Goal: Information Seeking & Learning: Learn about a topic

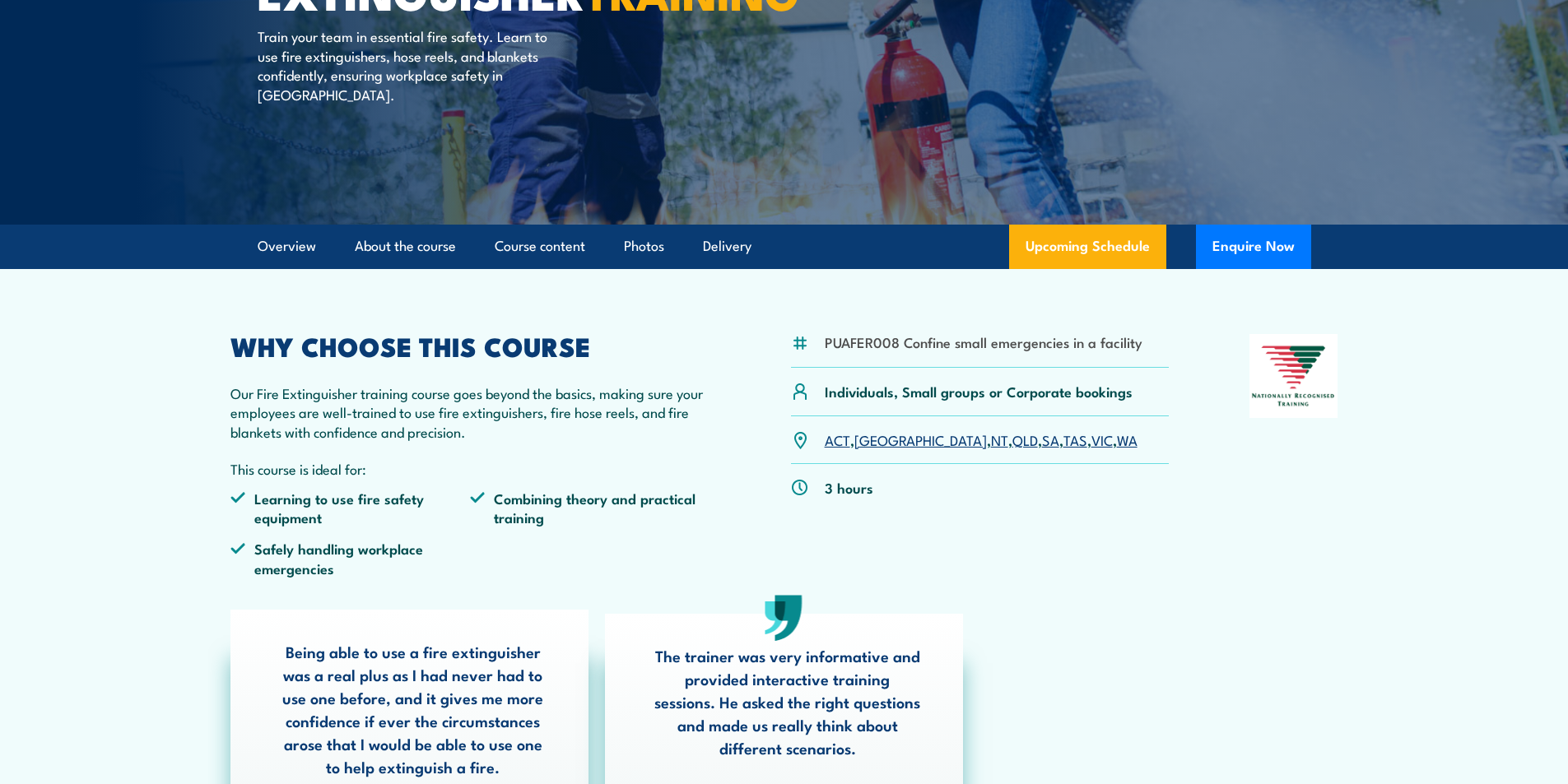
click at [1064, 443] on link "TAS" at bounding box center [1075, 438] width 24 height 20
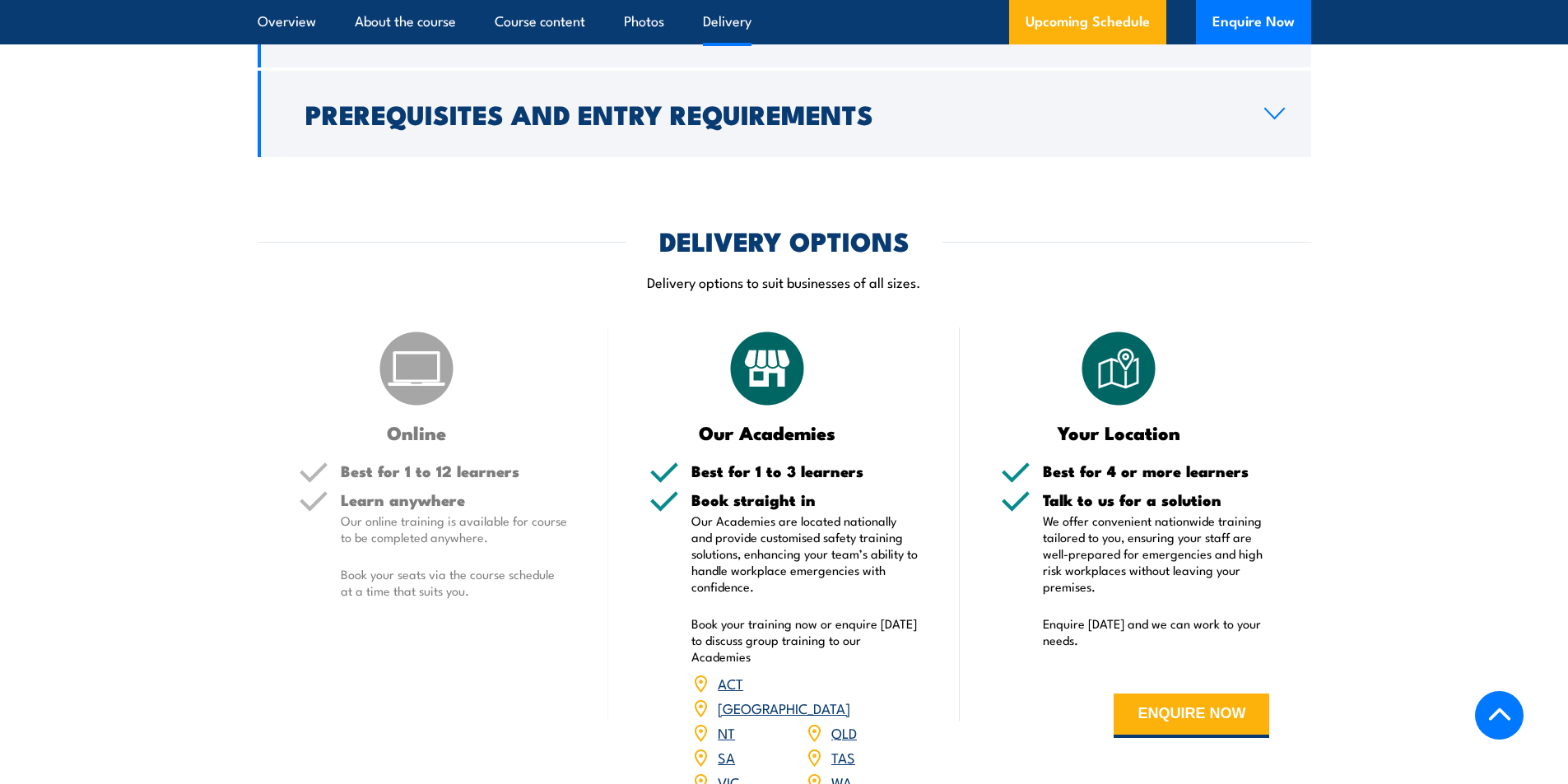
scroll to position [1691, 0]
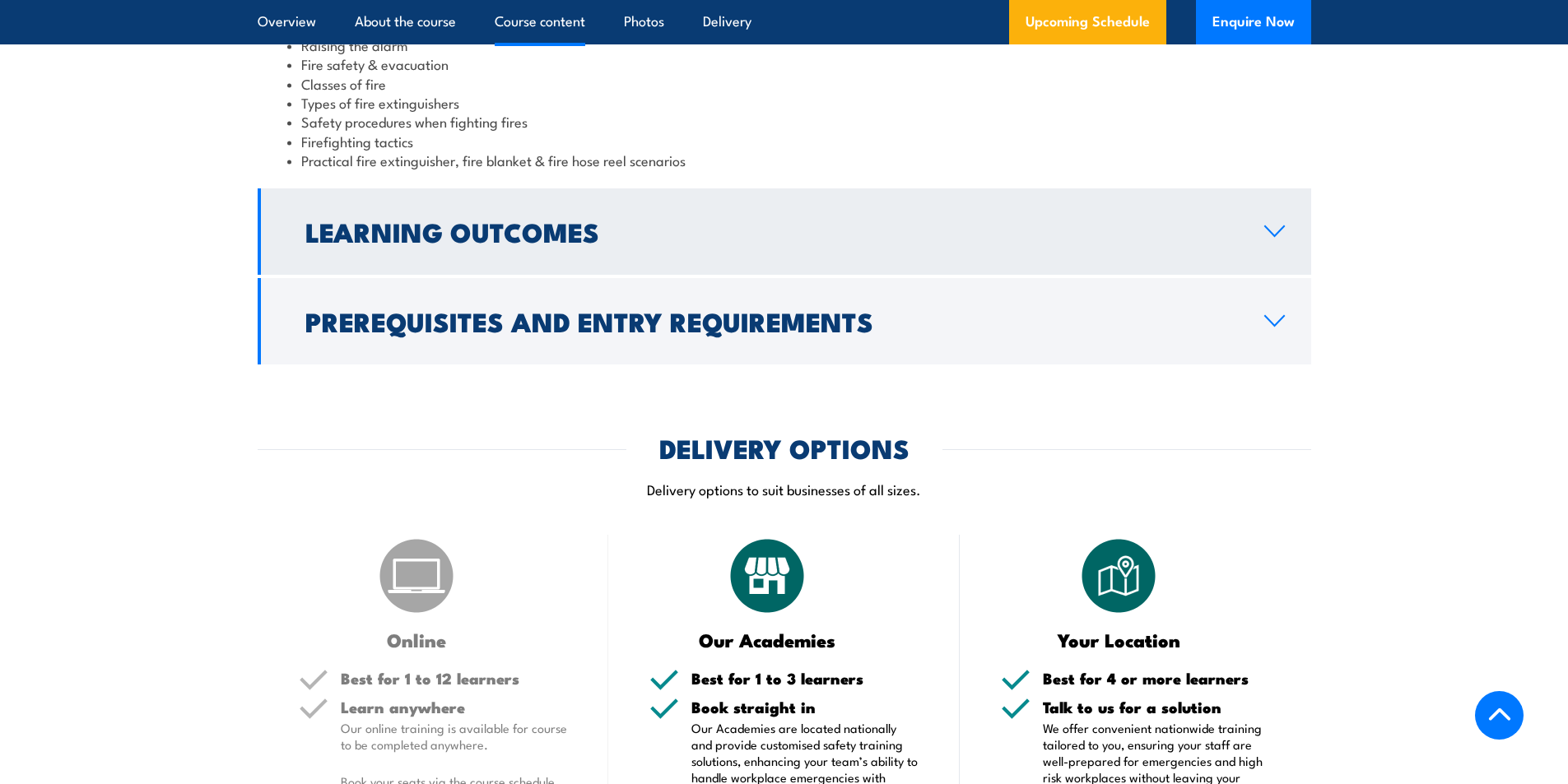
click at [1268, 229] on icon at bounding box center [1274, 231] width 19 height 10
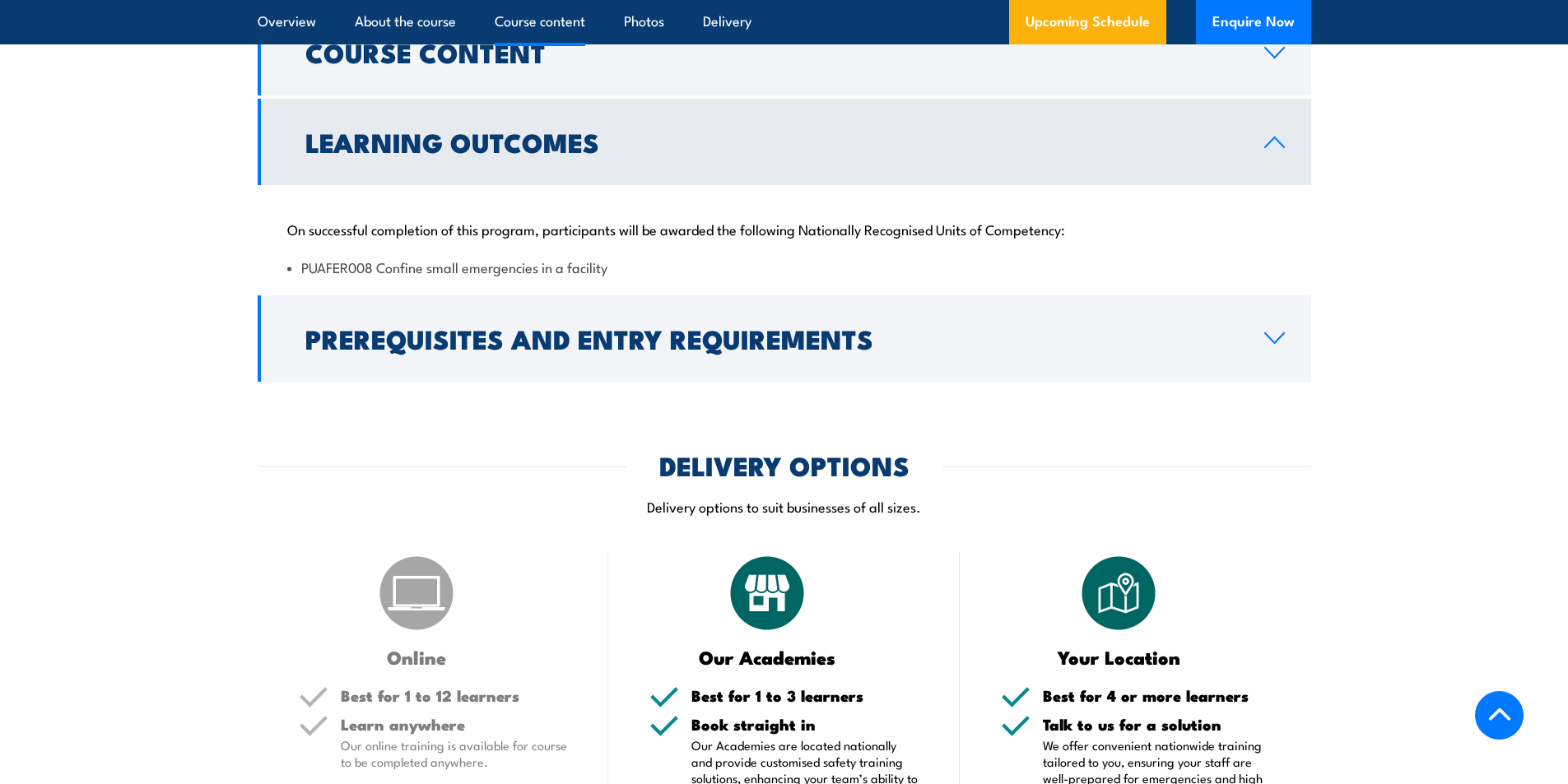
scroll to position [1444, 0]
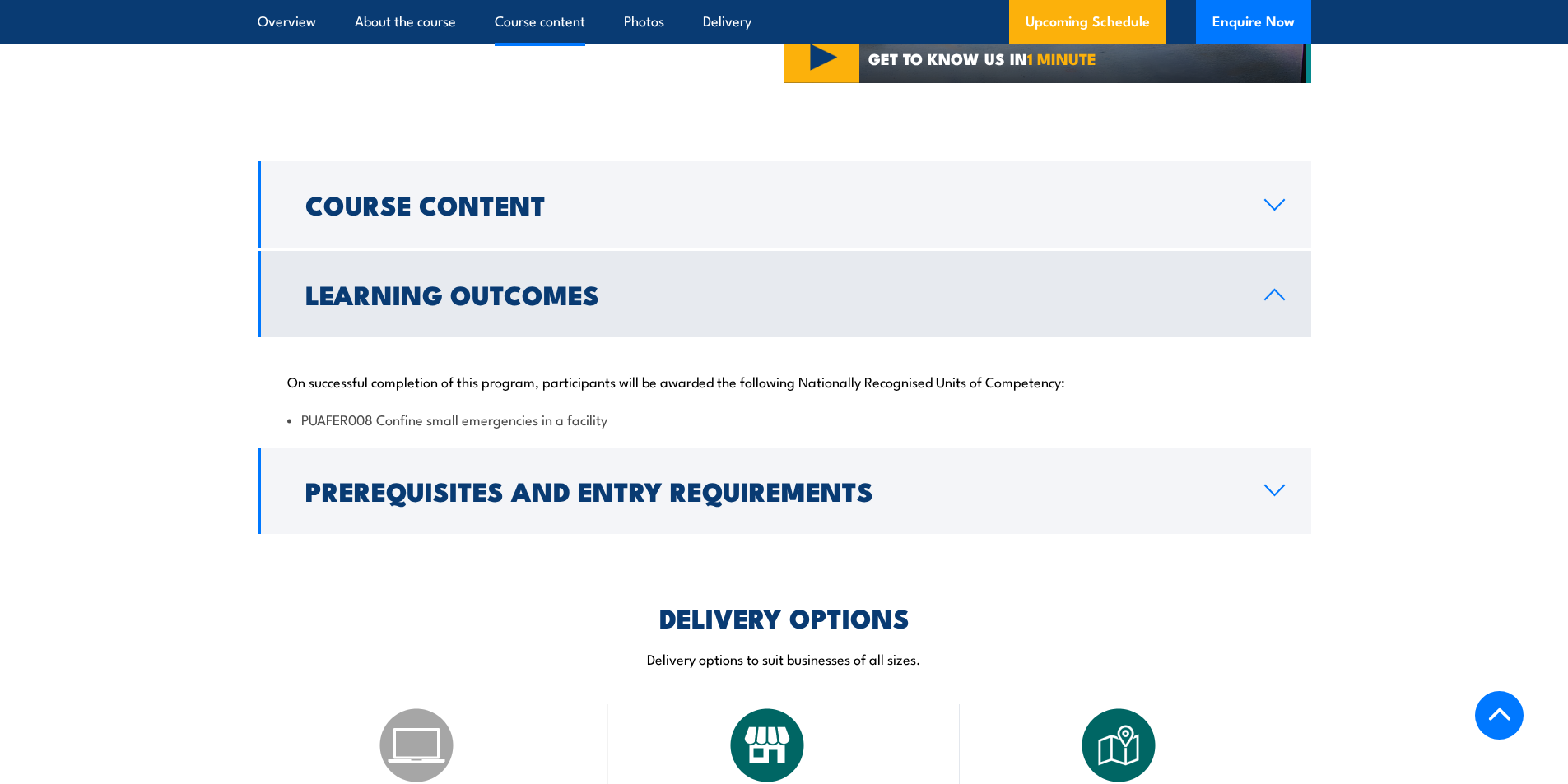
click at [1256, 301] on link "Learning Outcomes" at bounding box center [784, 293] width 1053 height 86
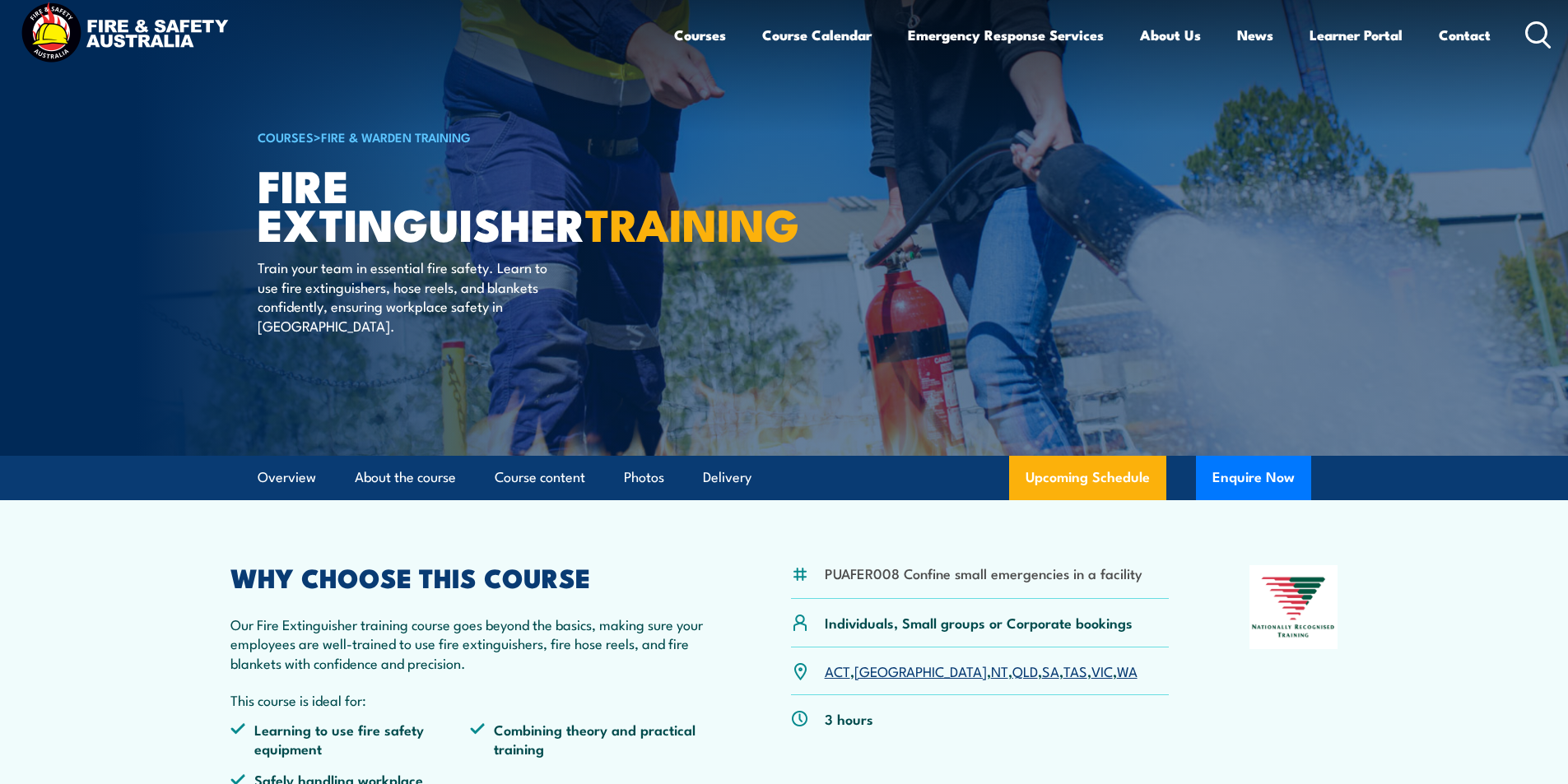
scroll to position [0, 0]
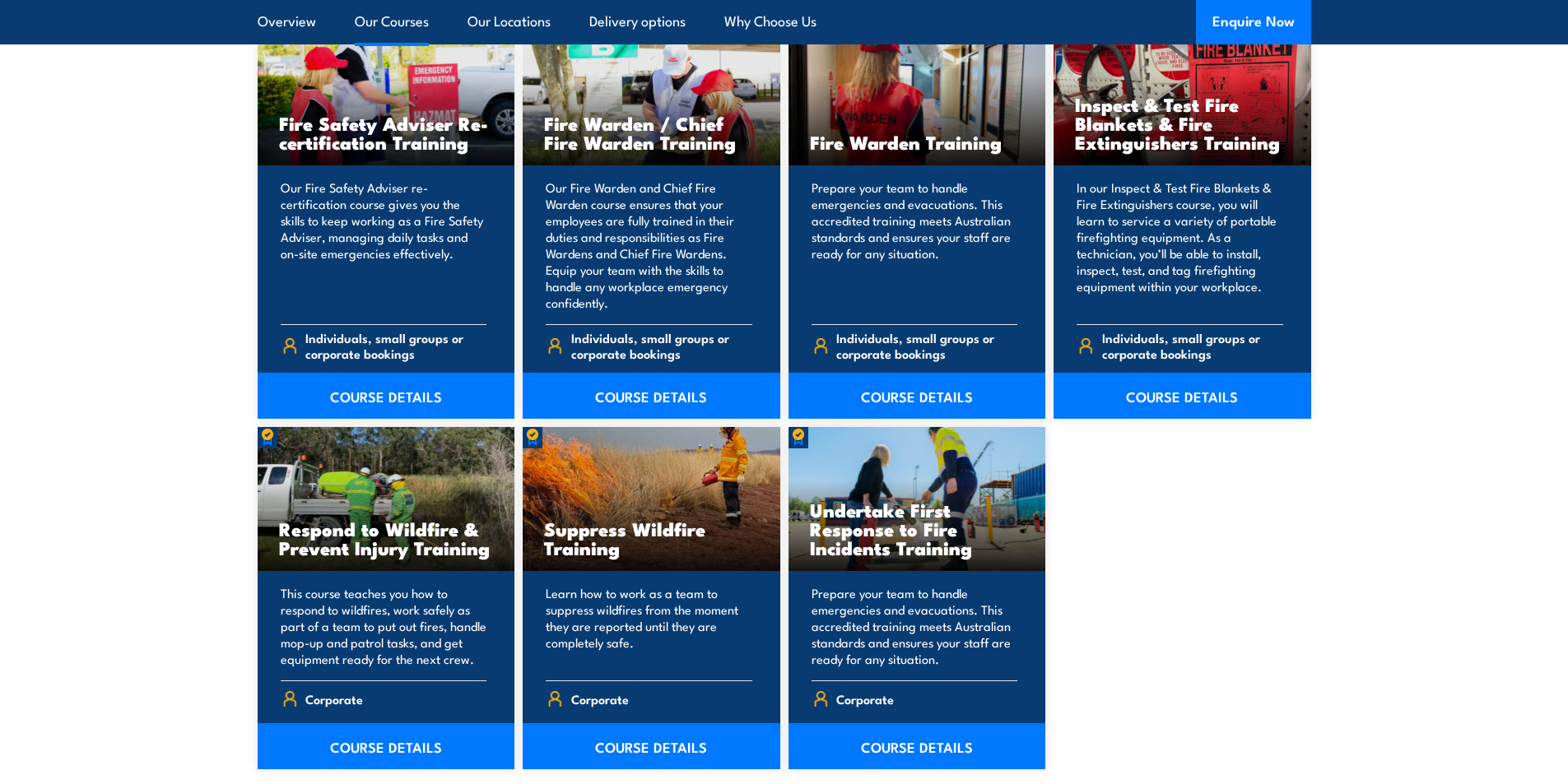
scroll to position [2303, 0]
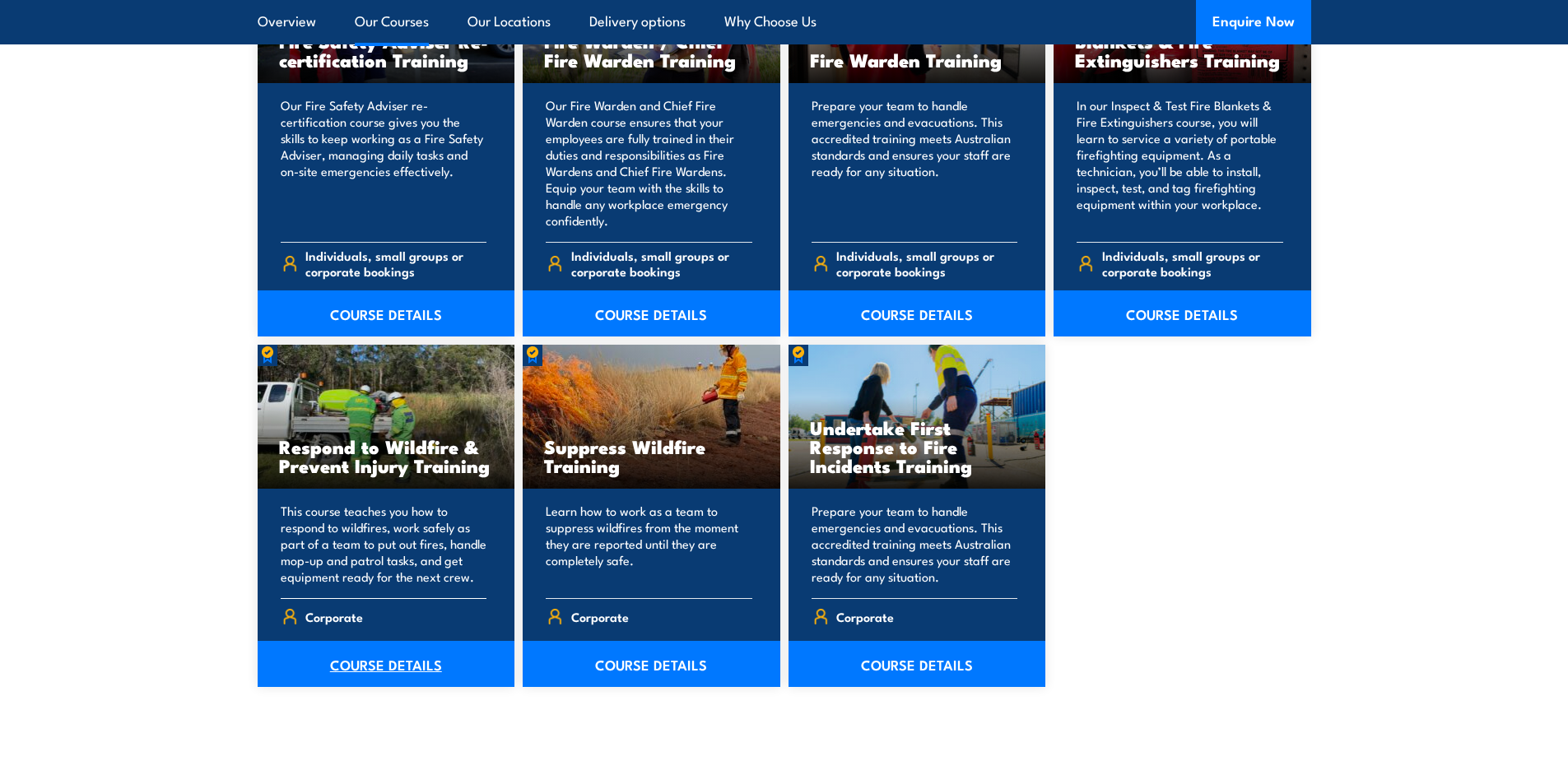
click at [376, 660] on link "COURSE DETAILS" at bounding box center [387, 664] width 258 height 46
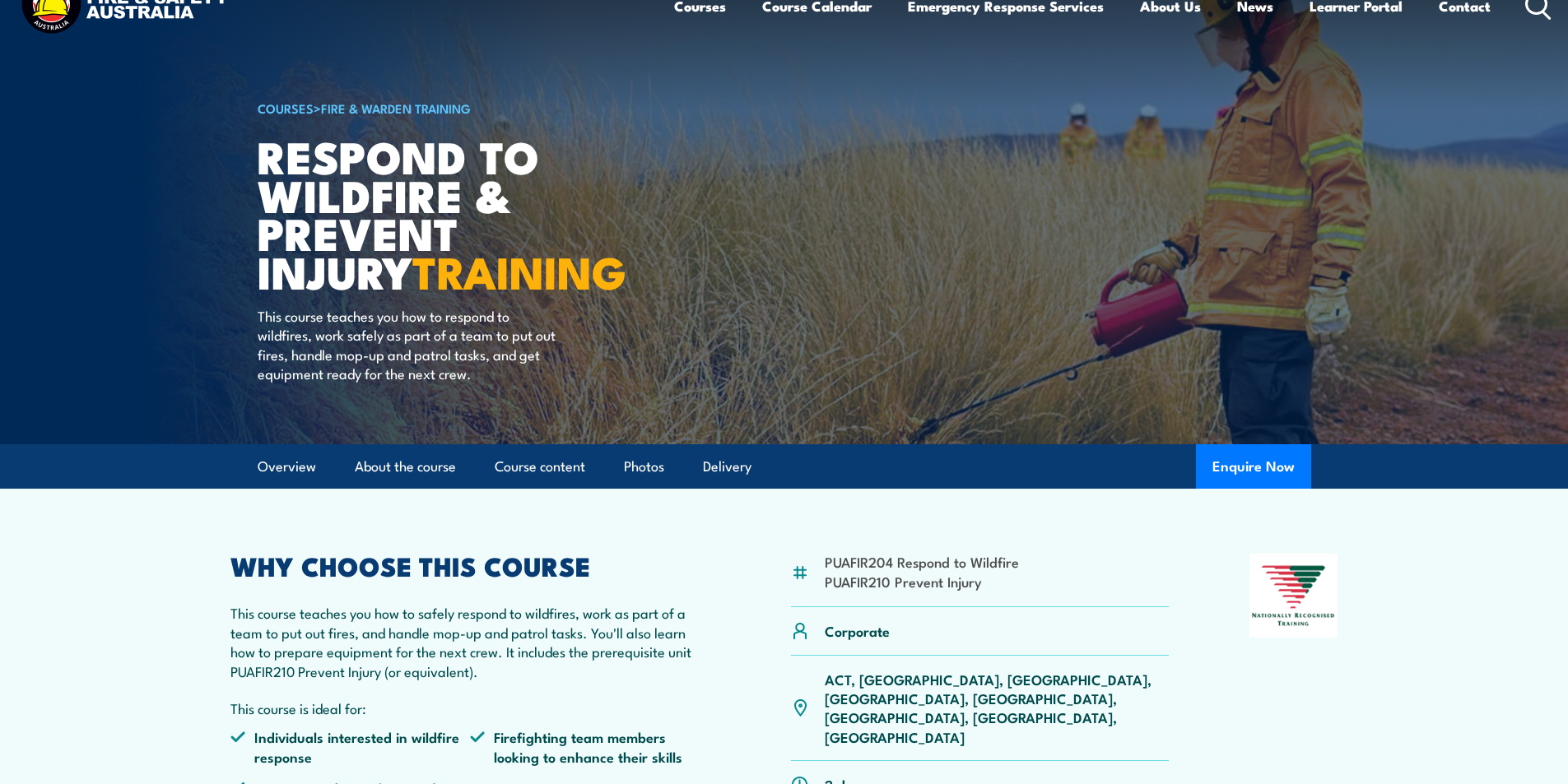
scroll to position [82, 0]
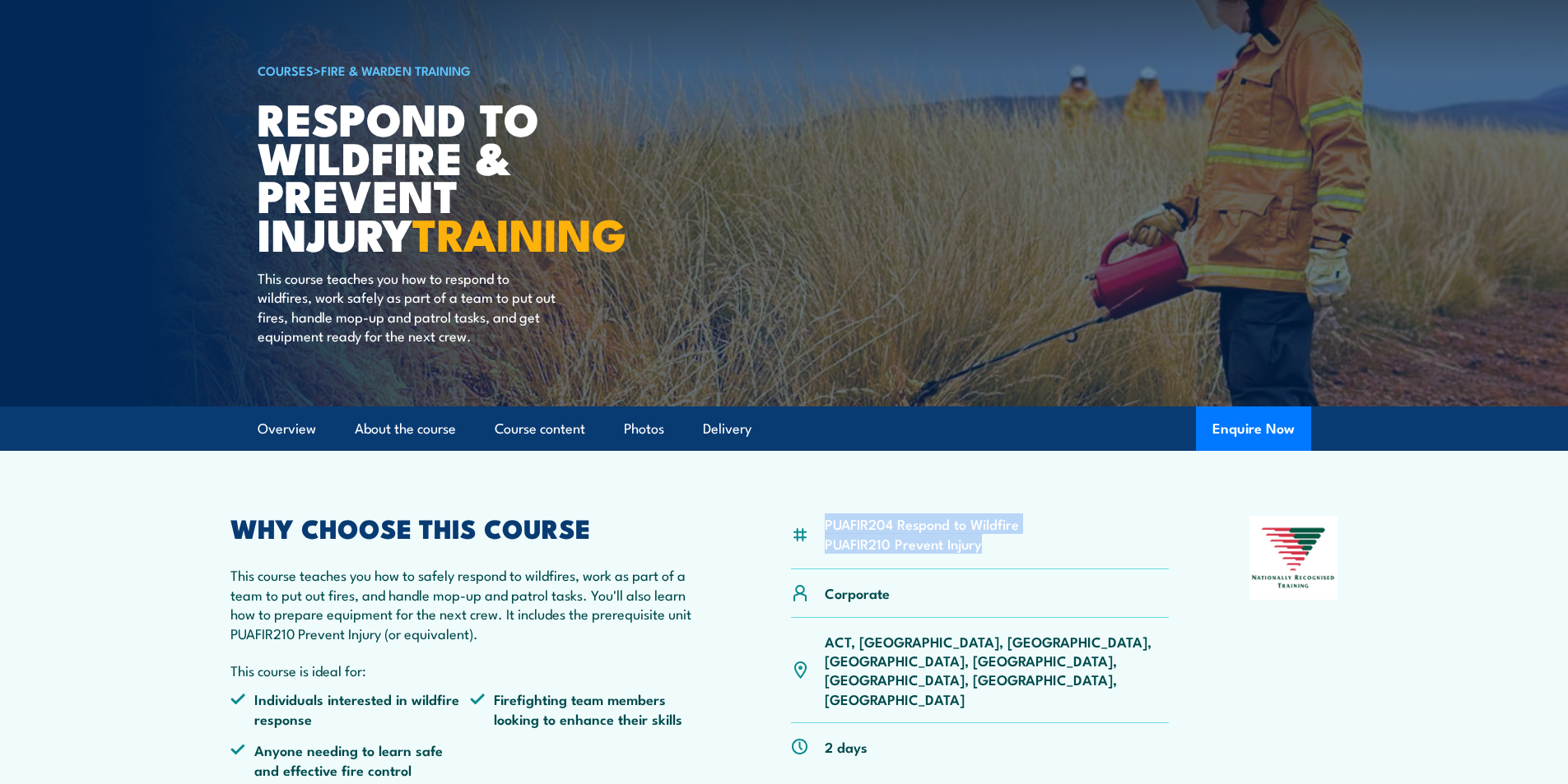
drag, startPoint x: 990, startPoint y: 549, endPoint x: 826, endPoint y: 522, distance: 166.2
click at [826, 522] on ul "PUAFIR204 Respond to Wildfire PUAFIR210 Prevent Injury" at bounding box center [922, 533] width 195 height 38
copy ul "PUAFIR204 Respond to Wildfire PUAFIR210 Prevent Injury"
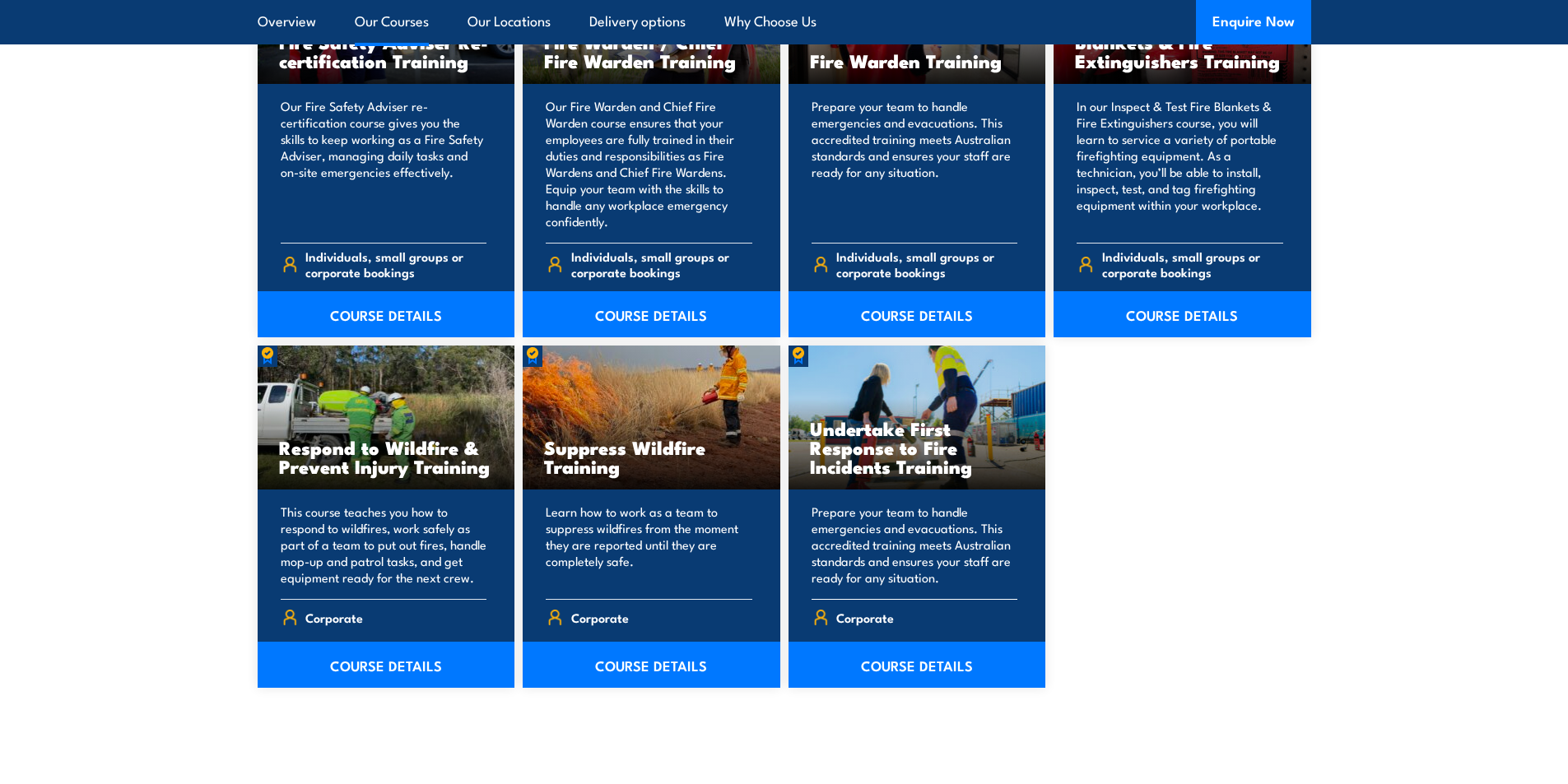
scroll to position [2303, 0]
drag, startPoint x: 638, startPoint y: 678, endPoint x: 644, endPoint y: 671, distance: 9.2
click at [639, 677] on link "COURSE DETAILS" at bounding box center [651, 664] width 258 height 46
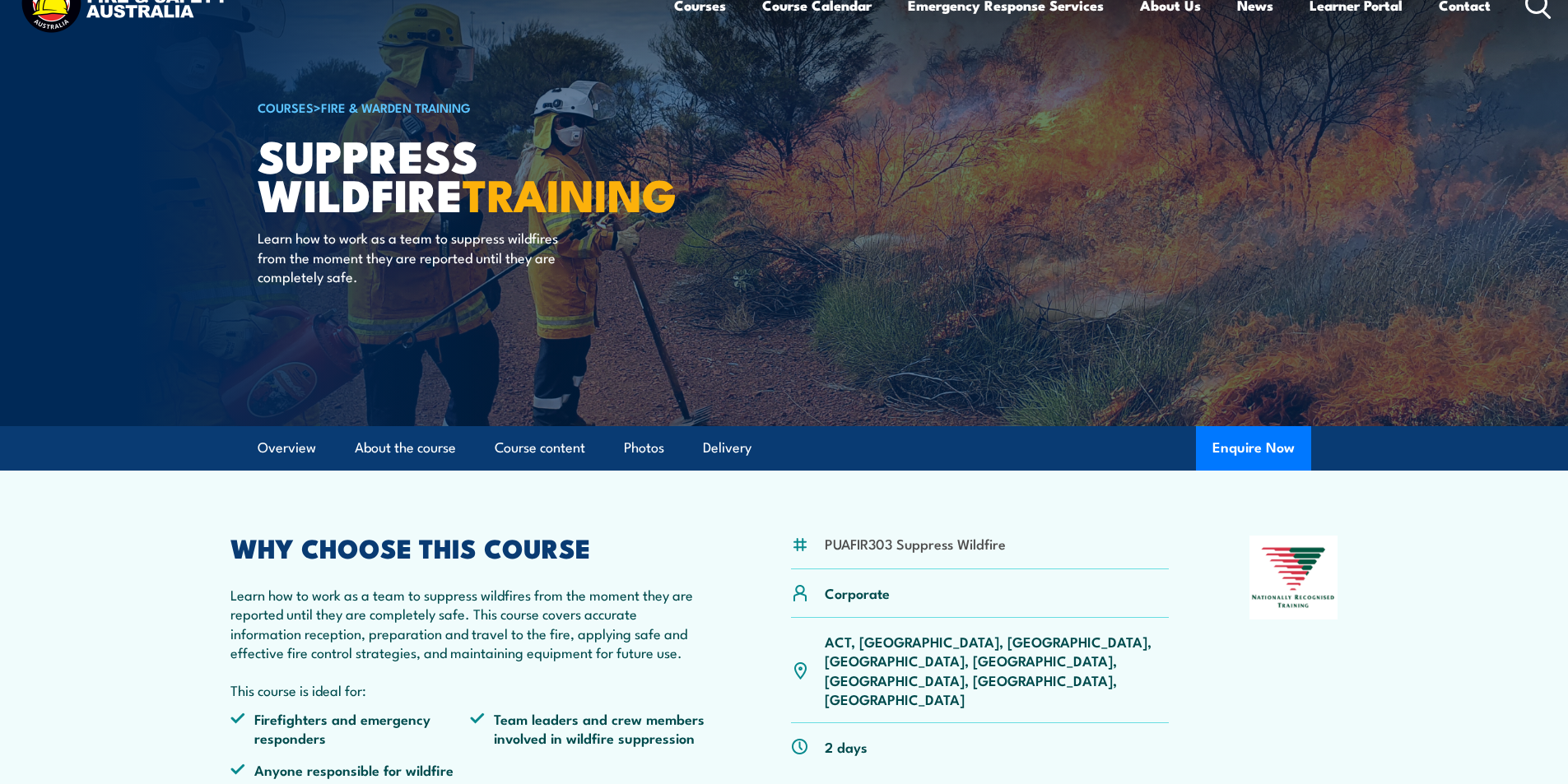
scroll to position [82, 0]
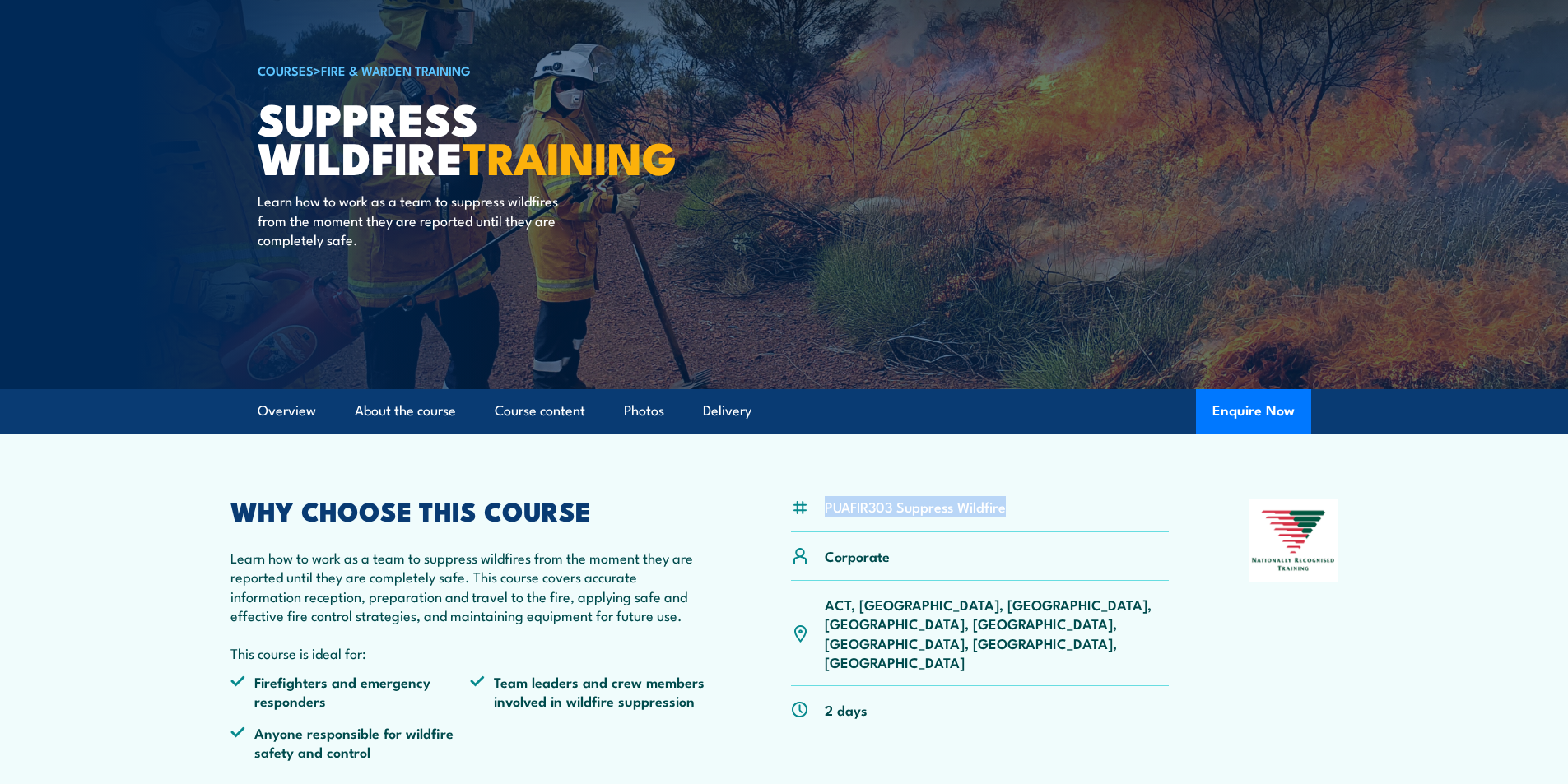
drag, startPoint x: 1029, startPoint y: 503, endPoint x: 821, endPoint y: 509, distance: 208.1
click at [821, 509] on div "PUAFIR303 Suppress Wildfire" at bounding box center [981, 515] width 379 height 34
copy li "PUAFIR303 Suppress Wildfire"
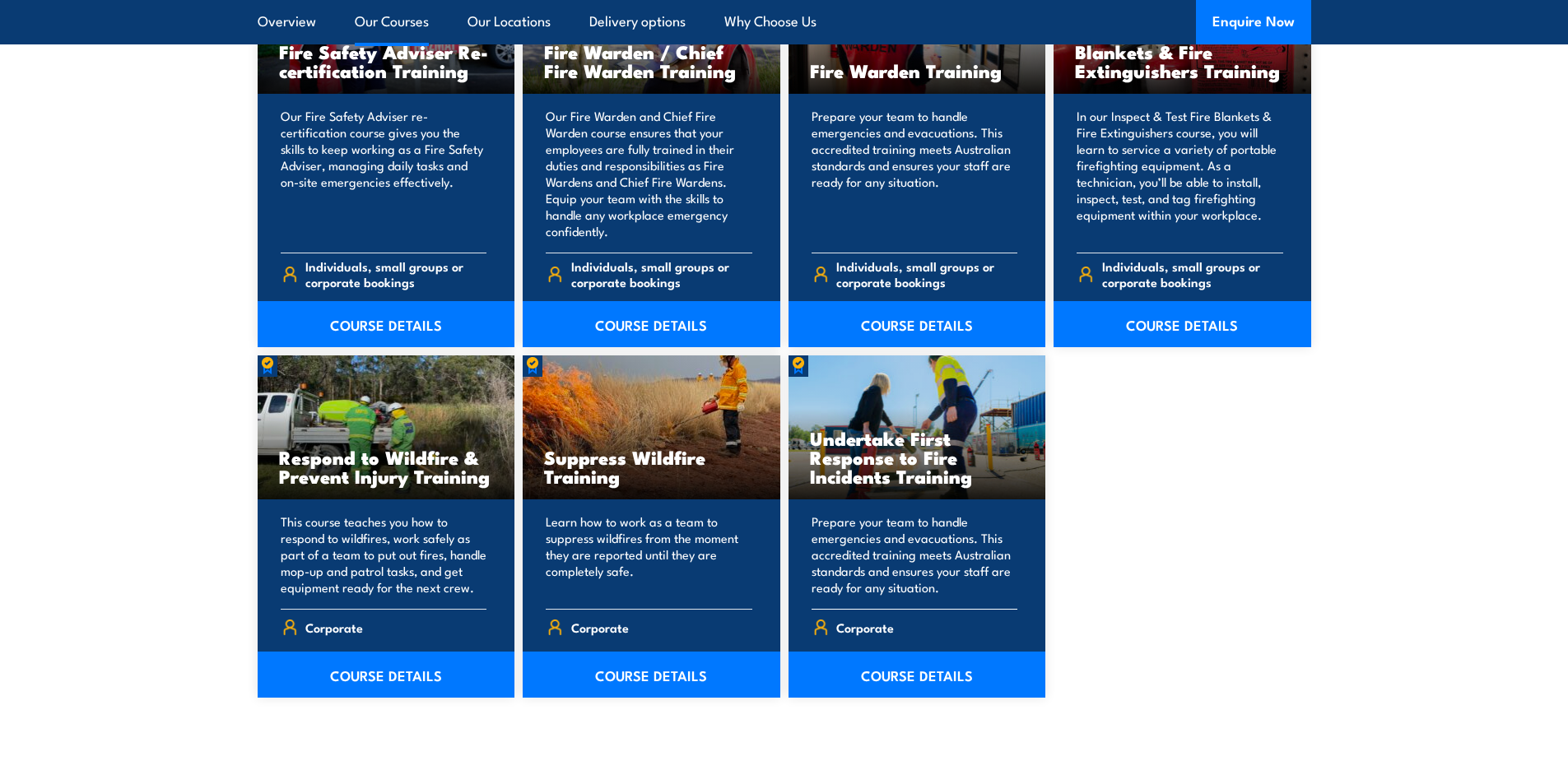
scroll to position [2303, 0]
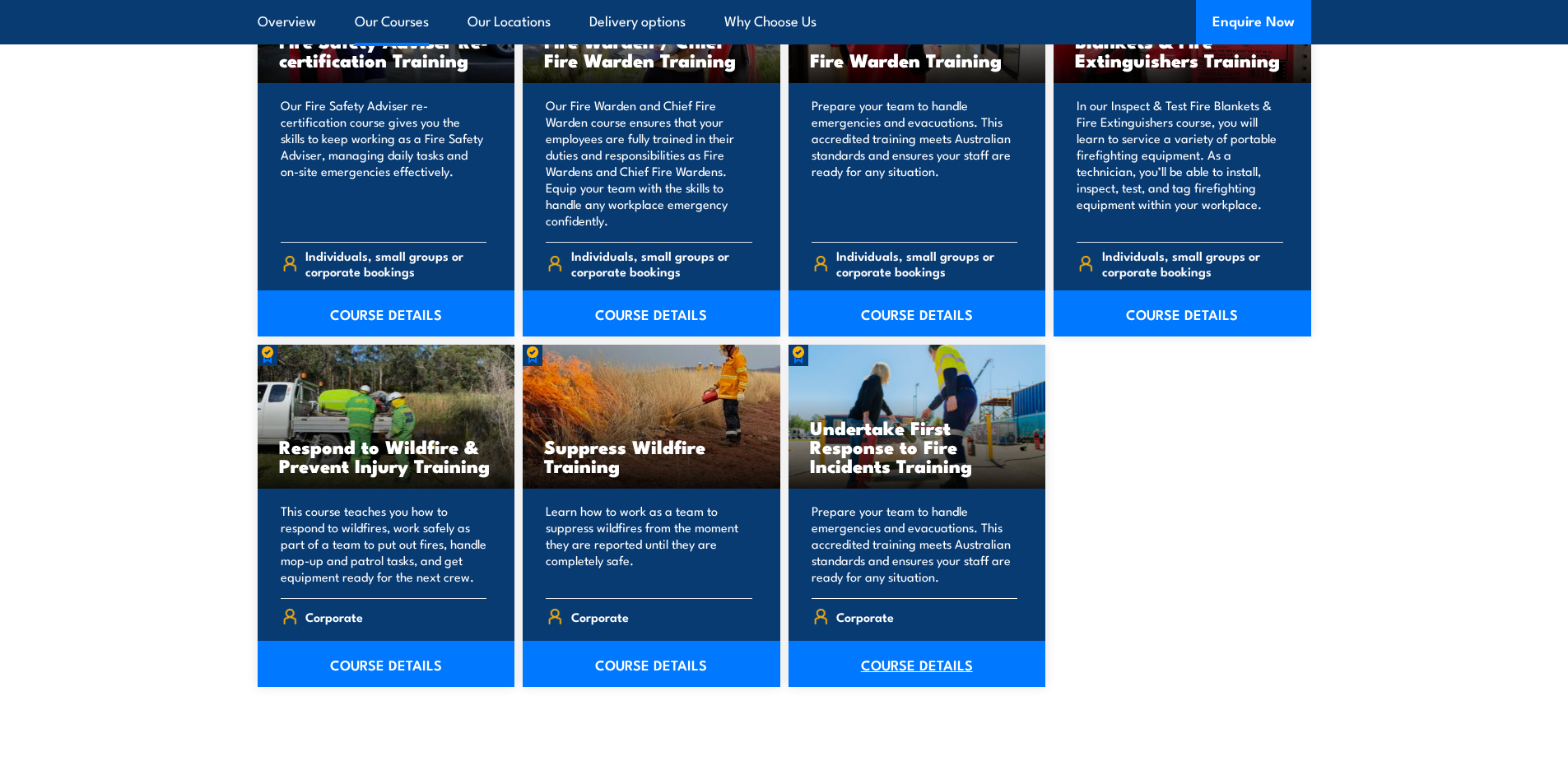
click at [891, 646] on link "COURSE DETAILS" at bounding box center [918, 664] width 258 height 46
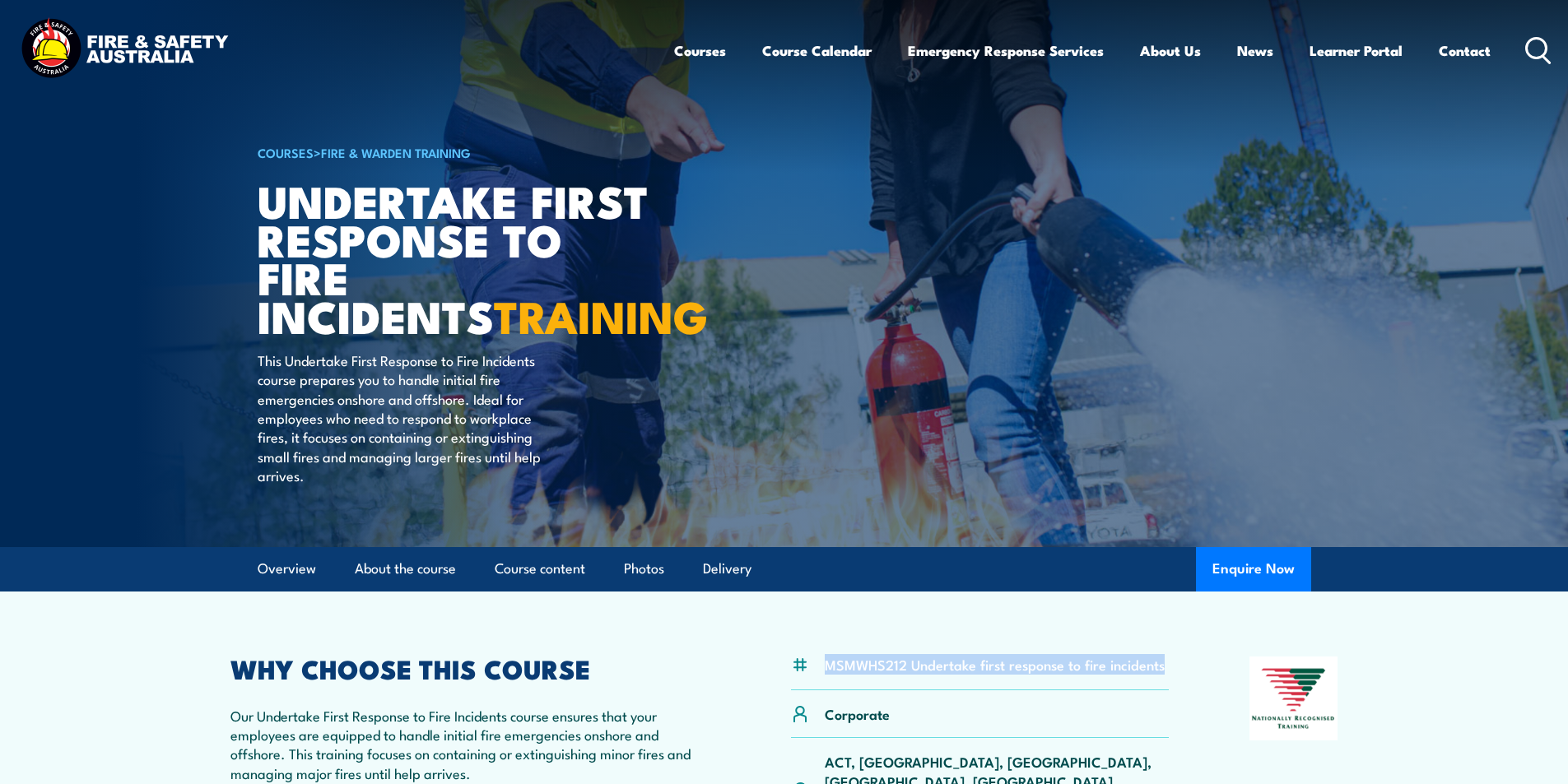
drag, startPoint x: 1180, startPoint y: 665, endPoint x: 819, endPoint y: 688, distance: 361.7
click at [819, 688] on div "MSMWHS212 Undertake first response to fire incidents Corporate [GEOGRAPHIC_DATA…" at bounding box center [784, 793] width 1108 height 276
copy li "MSMWHS212 Undertake first response to fire incidents"
